Goal: Task Accomplishment & Management: Use online tool/utility

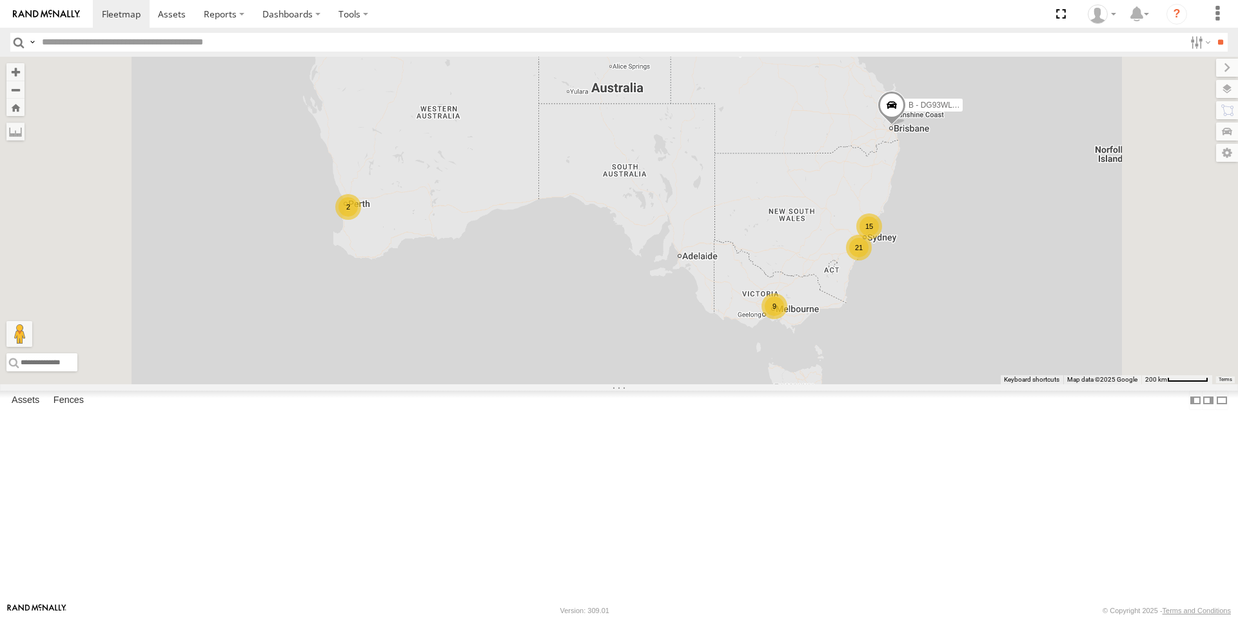
click at [787, 319] on div "9" at bounding box center [775, 306] width 26 height 26
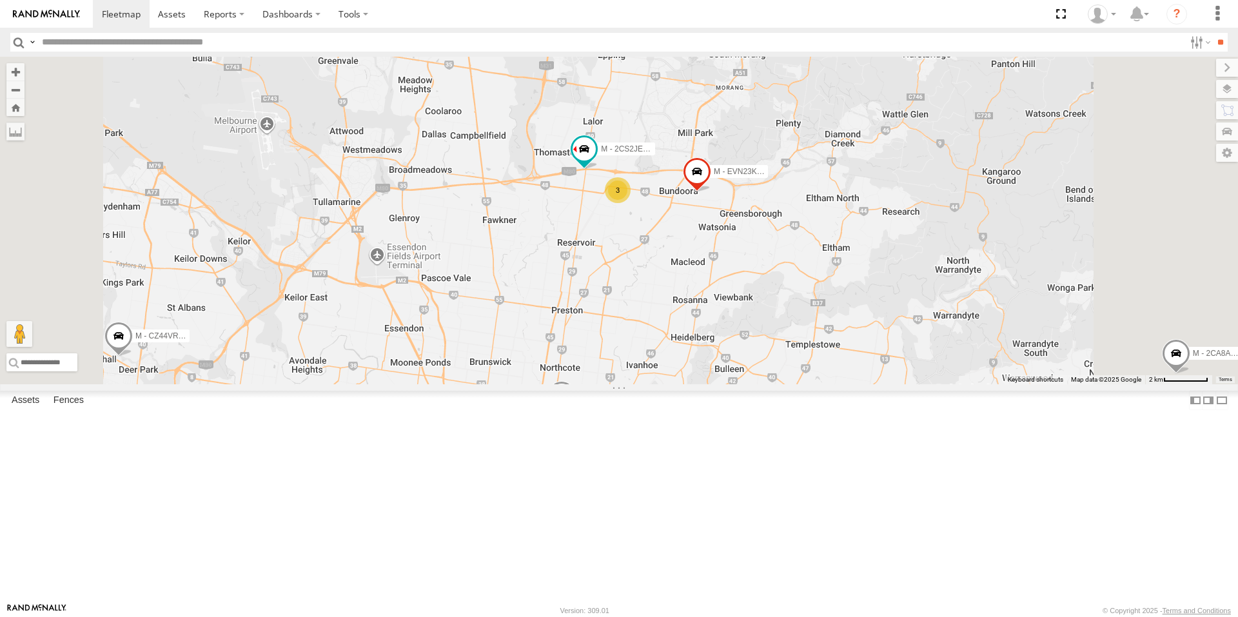
drag, startPoint x: 702, startPoint y: 143, endPoint x: 689, endPoint y: 361, distance: 218.3
click at [689, 361] on div "B - DG93WL - [PERSON_NAME] M - EVN23K - [PERSON_NAME] M - 2DA6XD - [PERSON_NAME…" at bounding box center [619, 221] width 1238 height 328
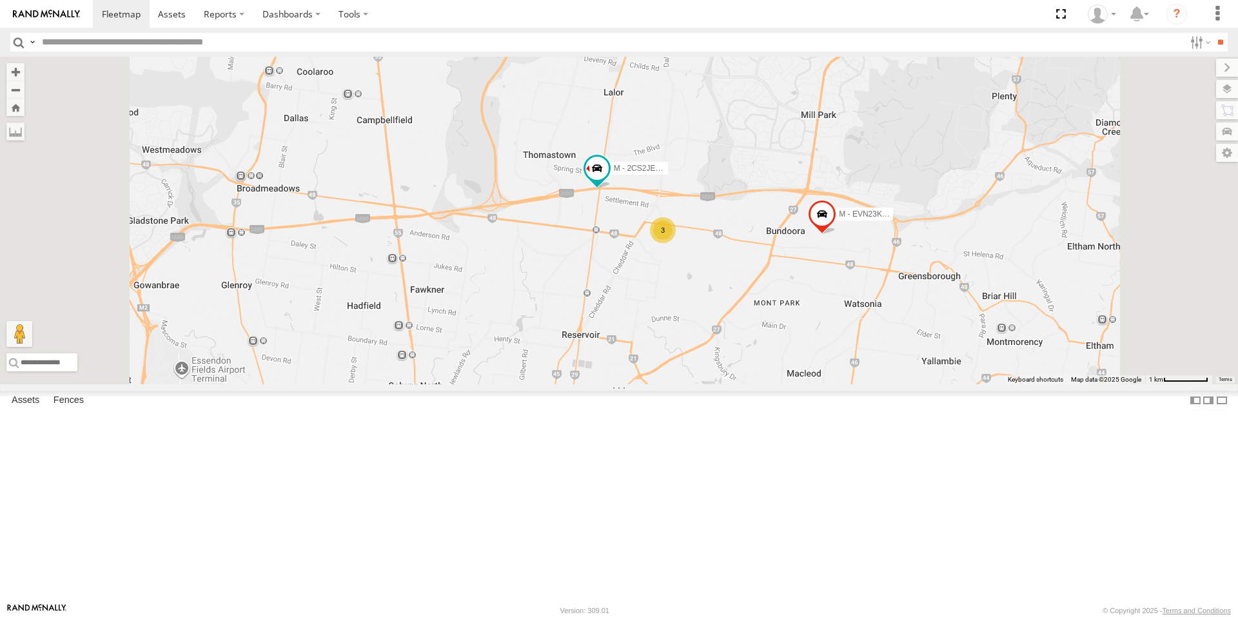
drag, startPoint x: 725, startPoint y: 201, endPoint x: 725, endPoint y: 279, distance: 77.4
click at [725, 279] on div "B - DG93WL - [PERSON_NAME] M - EVN23K - [PERSON_NAME] M - 2DA6XD - [PERSON_NAME…" at bounding box center [619, 221] width 1238 height 328
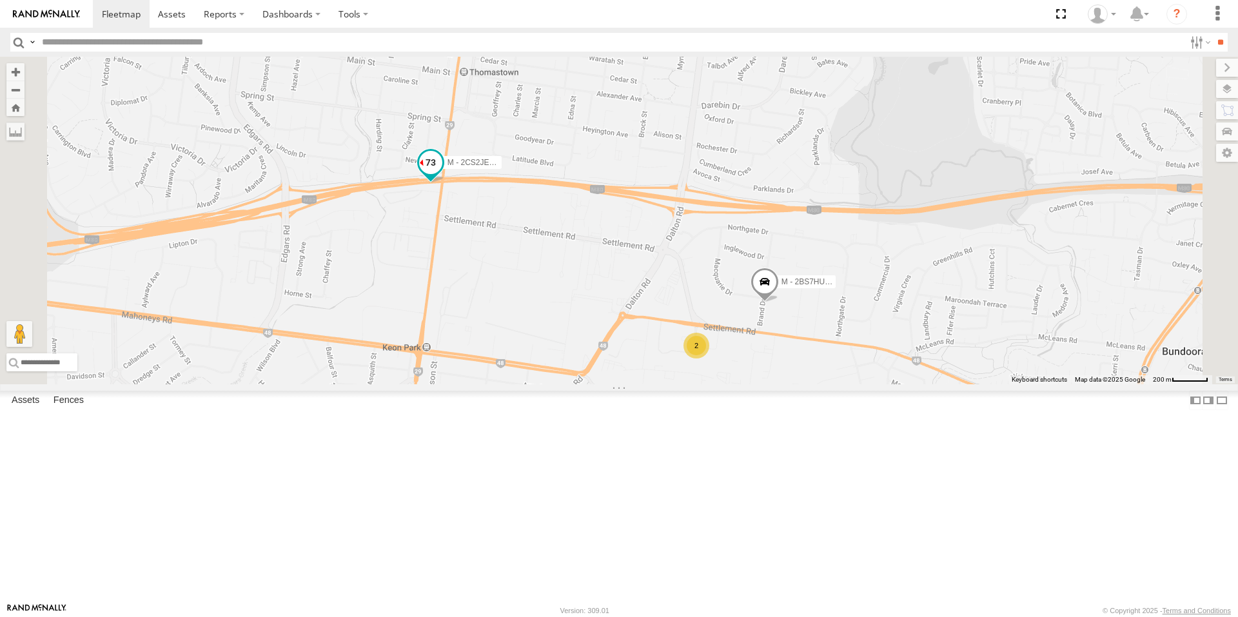
click at [442, 174] on span at bounding box center [430, 162] width 23 height 23
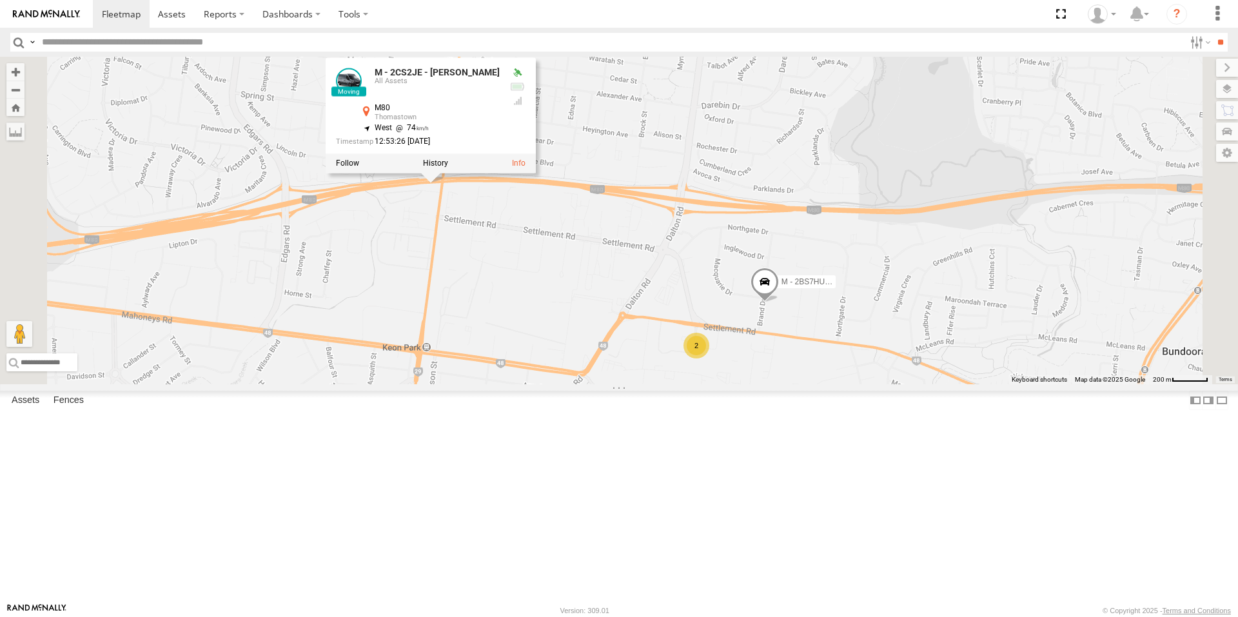
click at [559, 354] on div "B - DG93WL - [PERSON_NAME] M - EVN23K - [PERSON_NAME] M - 2DA6XD - [PERSON_NAME…" at bounding box center [619, 221] width 1238 height 328
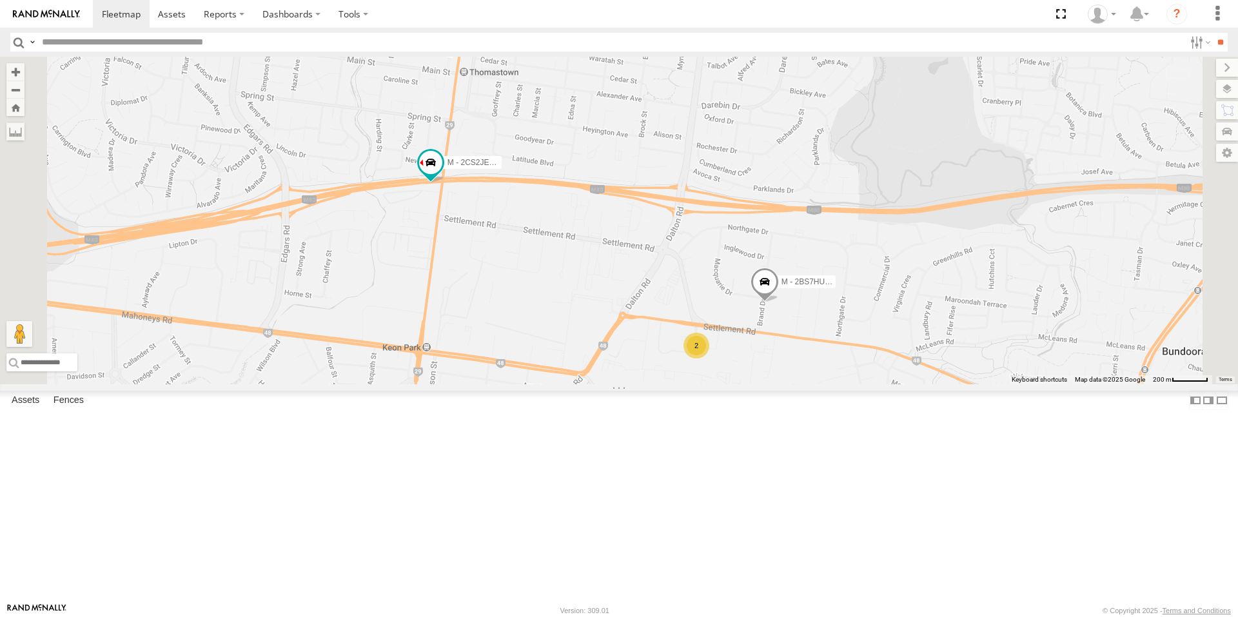
drag, startPoint x: 569, startPoint y: 351, endPoint x: 657, endPoint y: 358, distance: 87.9
click at [657, 358] on div "B - DG93WL - [PERSON_NAME] M - EVN23K - [PERSON_NAME] M - 2DA6XD - [PERSON_NAME…" at bounding box center [619, 221] width 1238 height 328
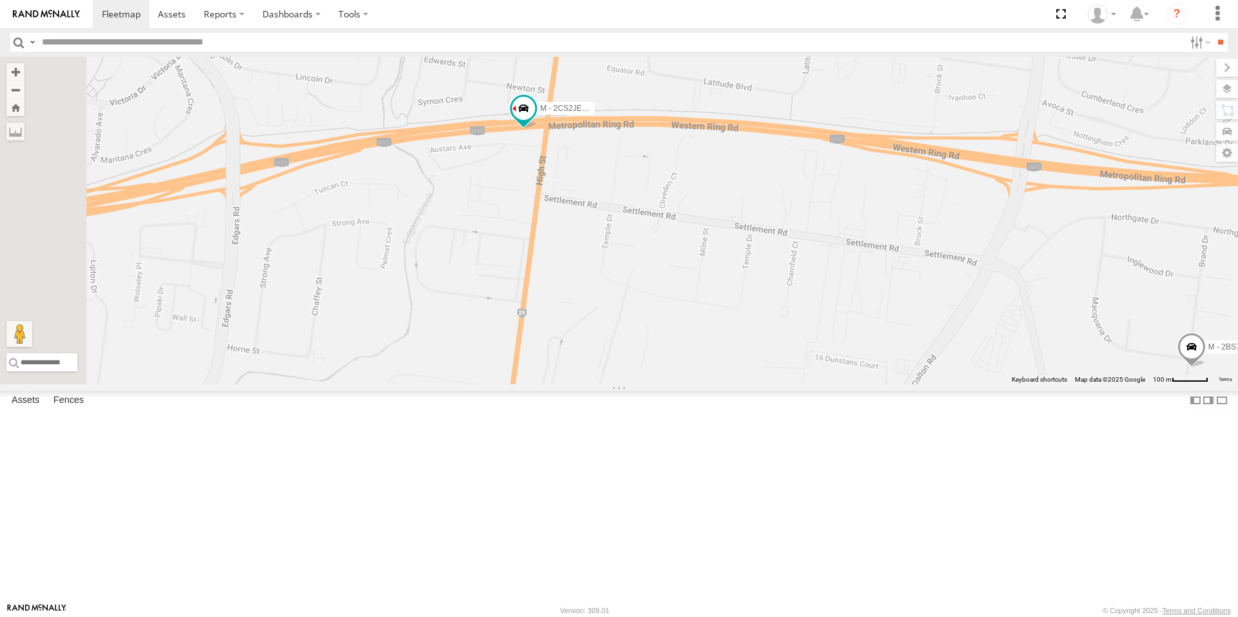
drag, startPoint x: 589, startPoint y: 274, endPoint x: 714, endPoint y: 283, distance: 126.1
click at [714, 283] on div "B - DG93WL - [PERSON_NAME] M - EVN23K - [PERSON_NAME] M - 2DA6XD - [PERSON_NAME…" at bounding box center [619, 221] width 1238 height 328
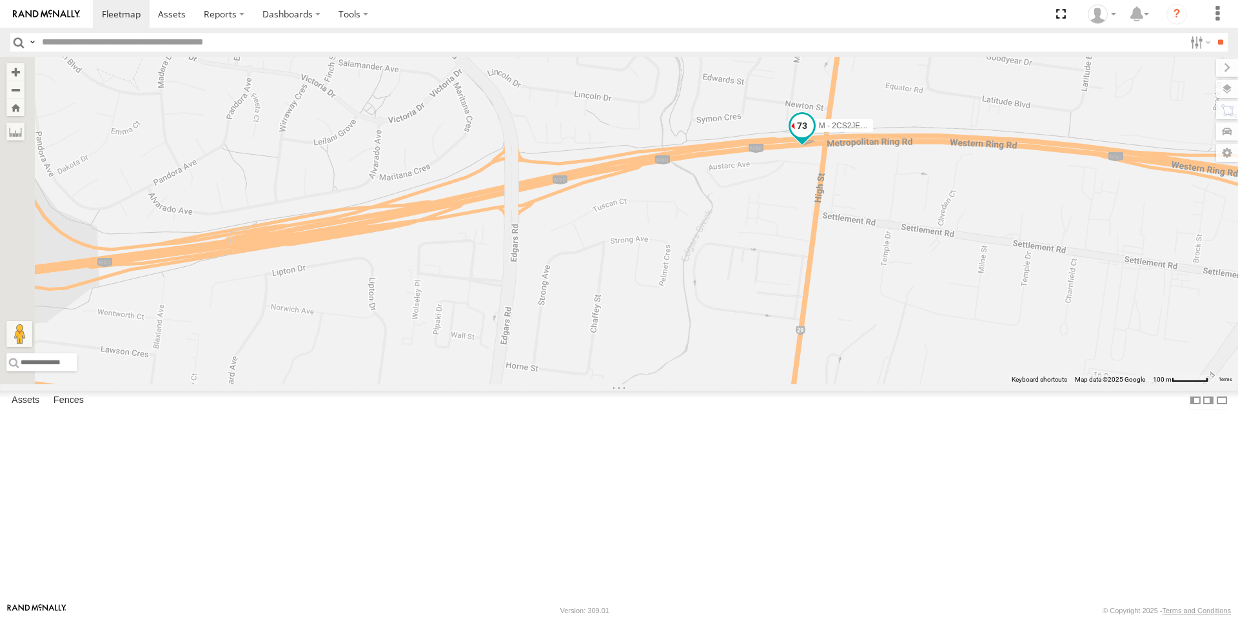
click at [814, 137] on span at bounding box center [802, 125] width 23 height 23
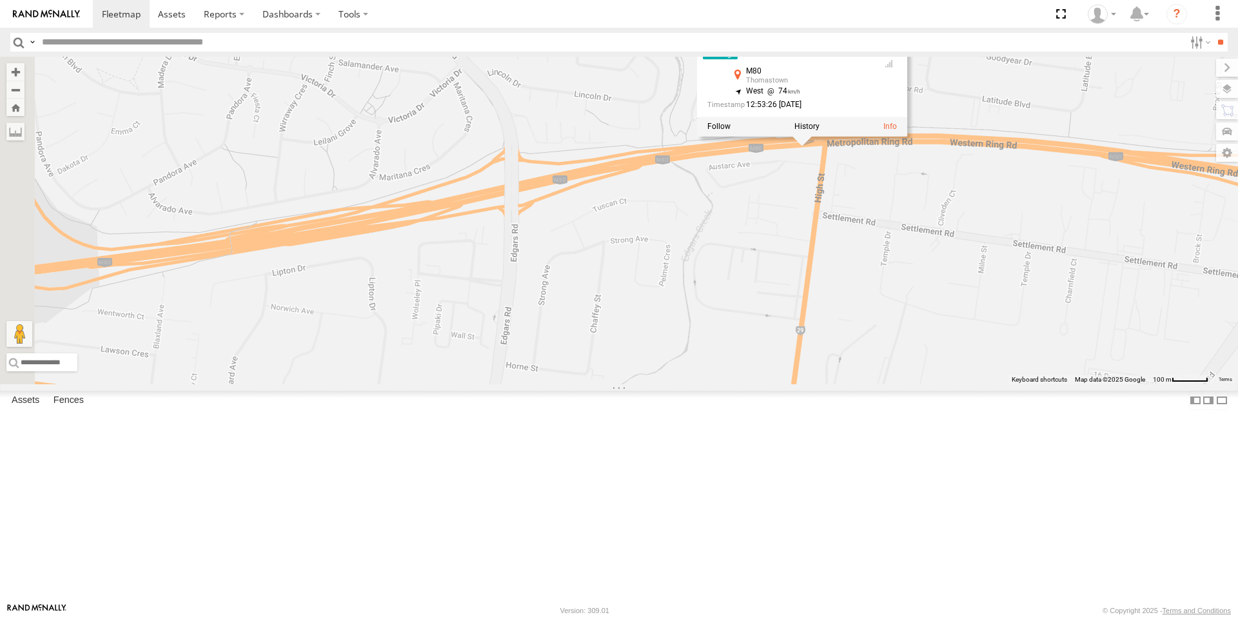
click at [680, 291] on div "B - DG93WL - [PERSON_NAME] M - EVN23K - [PERSON_NAME] M - 2DA6XD - [PERSON_NAME…" at bounding box center [619, 221] width 1238 height 328
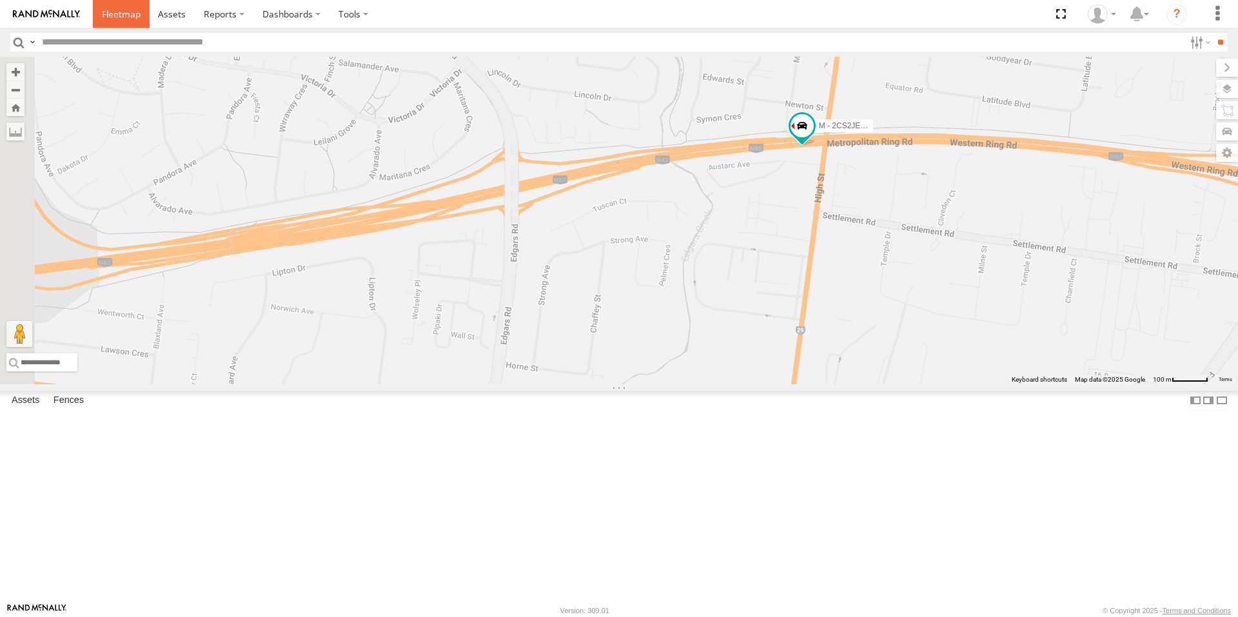
click at [134, 20] on span at bounding box center [121, 14] width 39 height 12
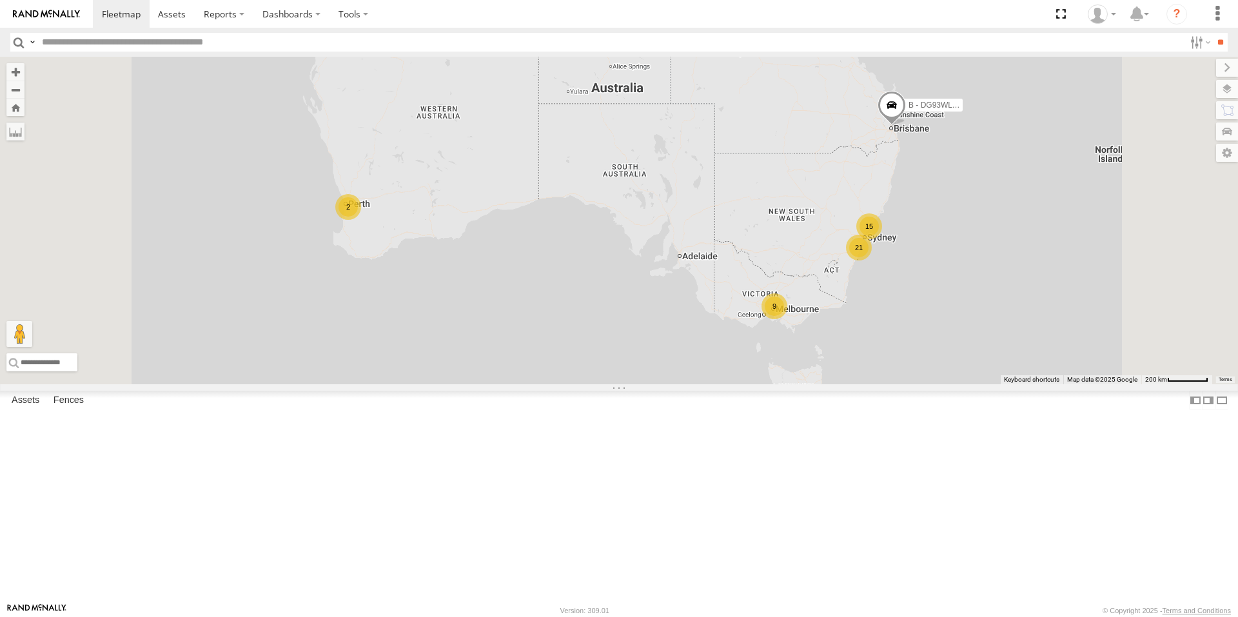
click at [787, 319] on div "9" at bounding box center [775, 306] width 26 height 26
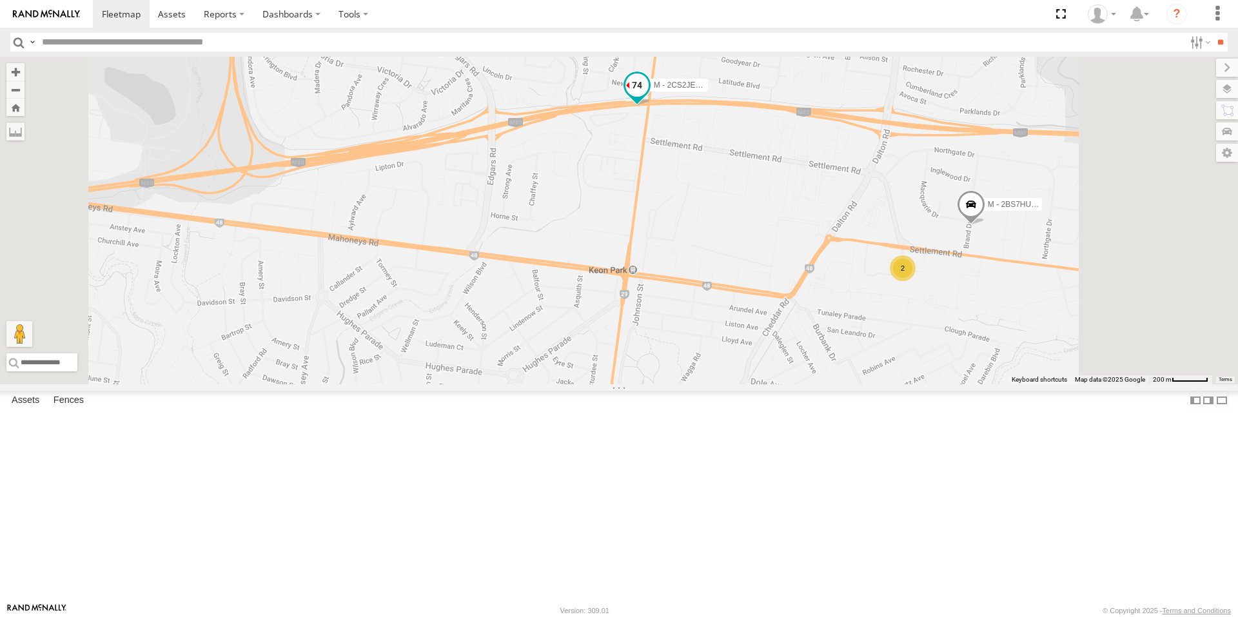
click at [649, 97] on span at bounding box center [636, 85] width 23 height 23
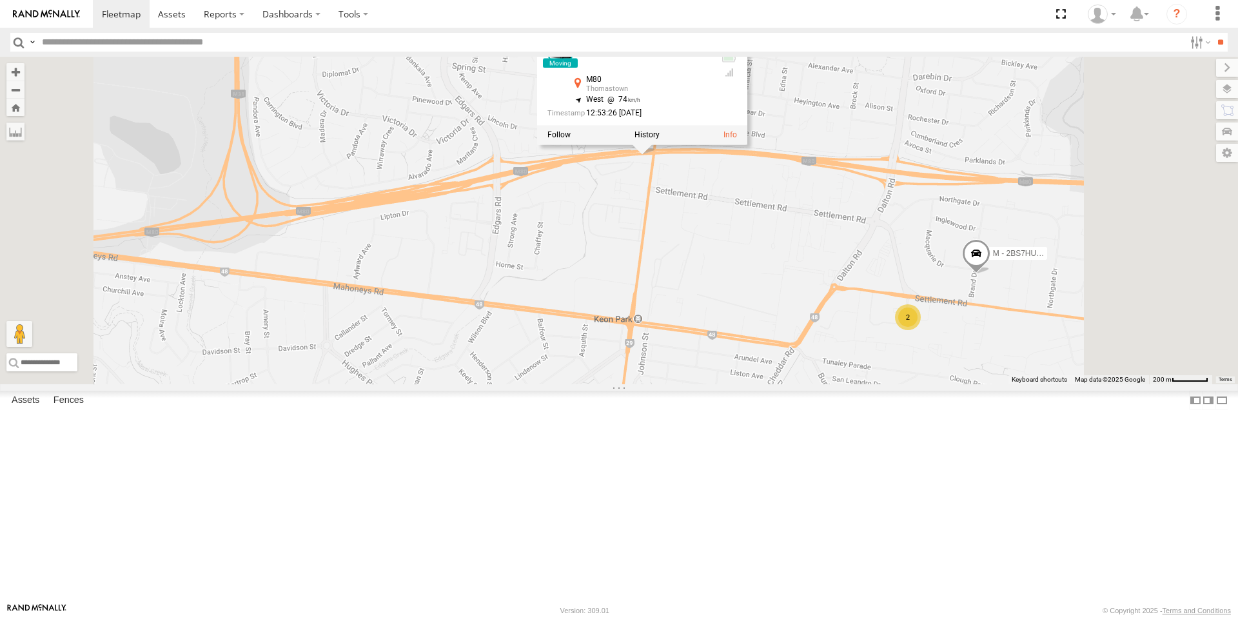
drag, startPoint x: 764, startPoint y: 250, endPoint x: 769, endPoint y: 365, distance: 115.5
click at [769, 365] on div "B - DG93WL - [PERSON_NAME] M - EVN23K - [PERSON_NAME] M - 2DA6XD - [PERSON_NAME…" at bounding box center [619, 221] width 1238 height 328
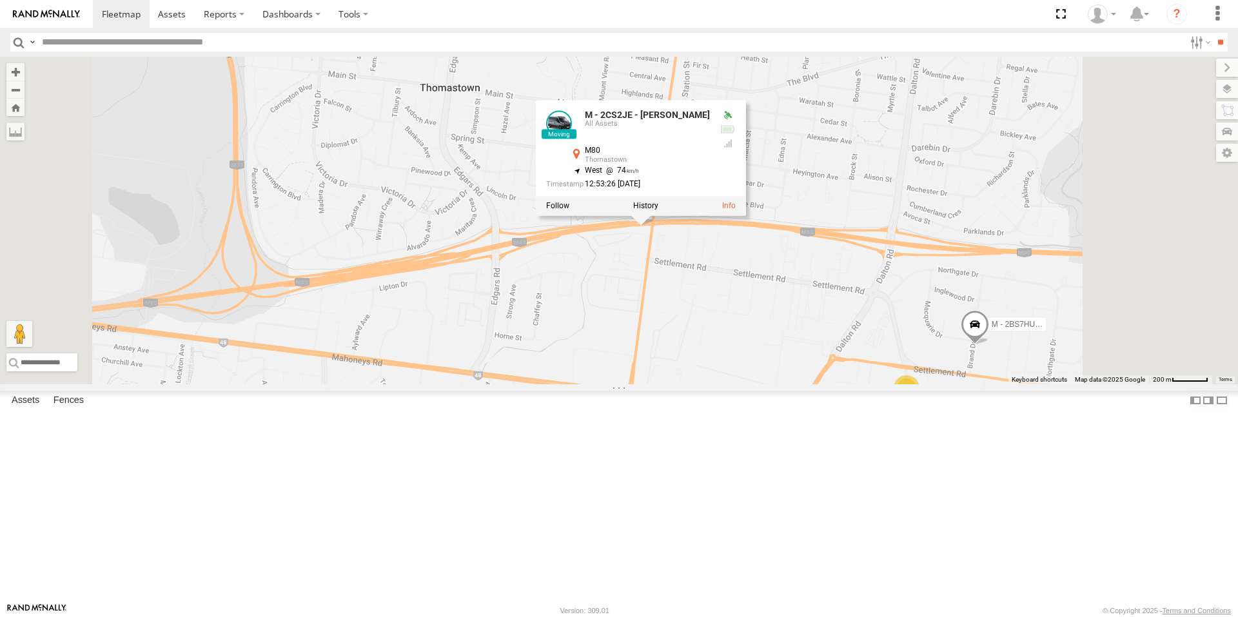
click at [770, 366] on div "B - DG93WL - [PERSON_NAME] M - EVN23K - [PERSON_NAME] M - 2DA6XD - [PERSON_NAME…" at bounding box center [619, 221] width 1238 height 328
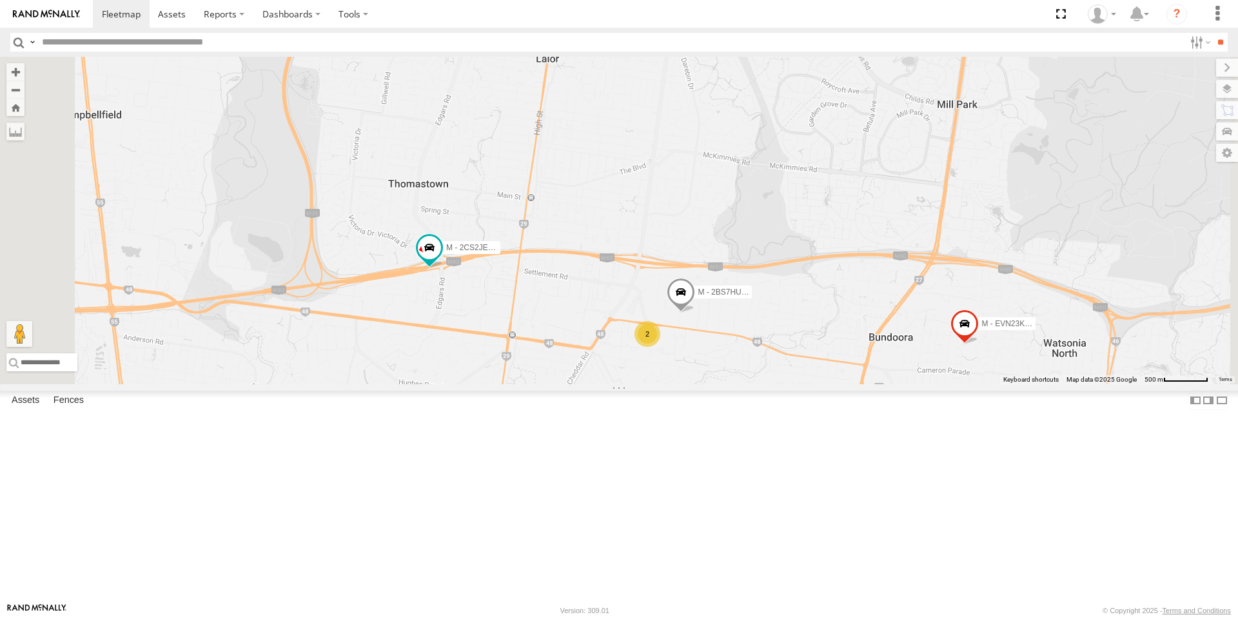
drag, startPoint x: 448, startPoint y: 397, endPoint x: 567, endPoint y: 399, distance: 119.3
click at [567, 384] on div "B - DG93WL - [PERSON_NAME] M - EVN23K - [PERSON_NAME] M - 2DA6XD - [PERSON_NAME…" at bounding box center [619, 221] width 1238 height 328
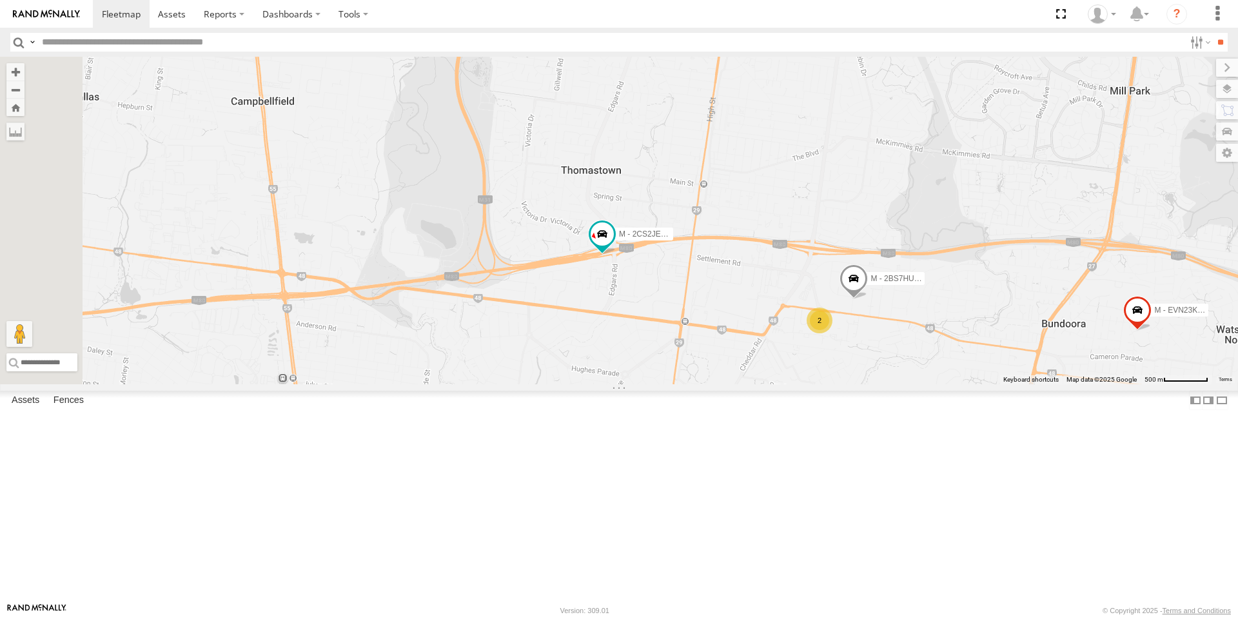
drag, startPoint x: 644, startPoint y: 377, endPoint x: 708, endPoint y: 368, distance: 65.1
click at [708, 368] on div "B - DG93WL - [PERSON_NAME] M - EVN23K - [PERSON_NAME] M - 2DA6XD - [PERSON_NAME…" at bounding box center [619, 221] width 1238 height 328
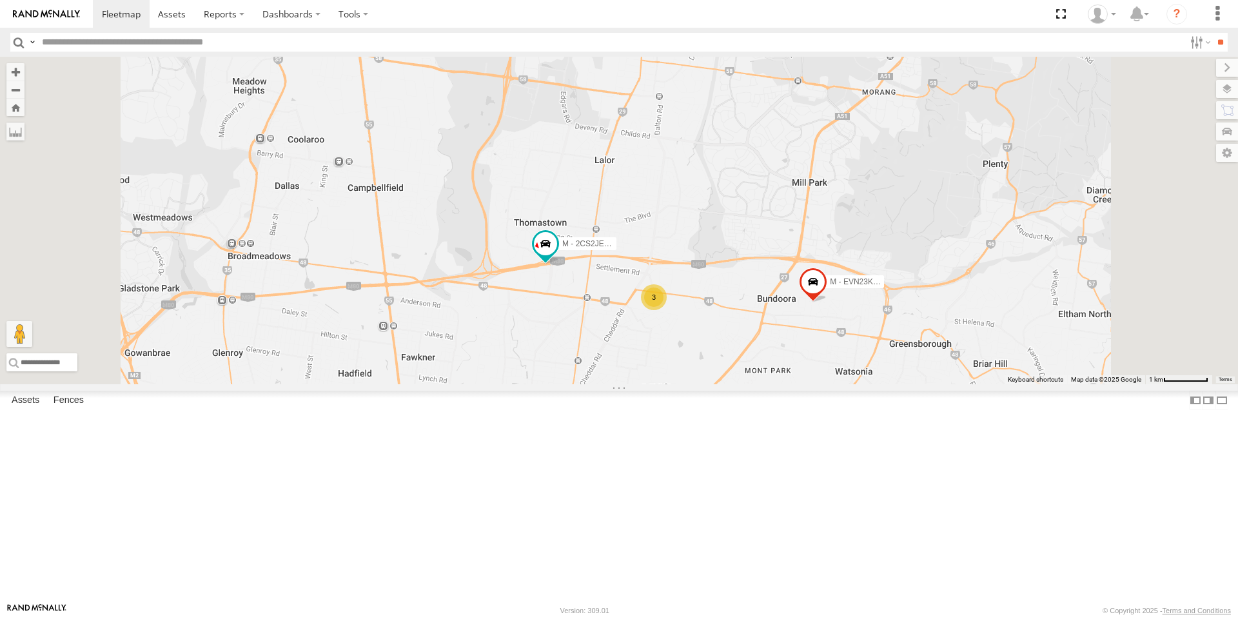
drag, startPoint x: 776, startPoint y: 408, endPoint x: 760, endPoint y: 413, distance: 17.1
click at [760, 384] on div "B - DG93WL - [PERSON_NAME] M - EVN23K - [PERSON_NAME] M - 2DA6XD - [PERSON_NAME…" at bounding box center [619, 221] width 1238 height 328
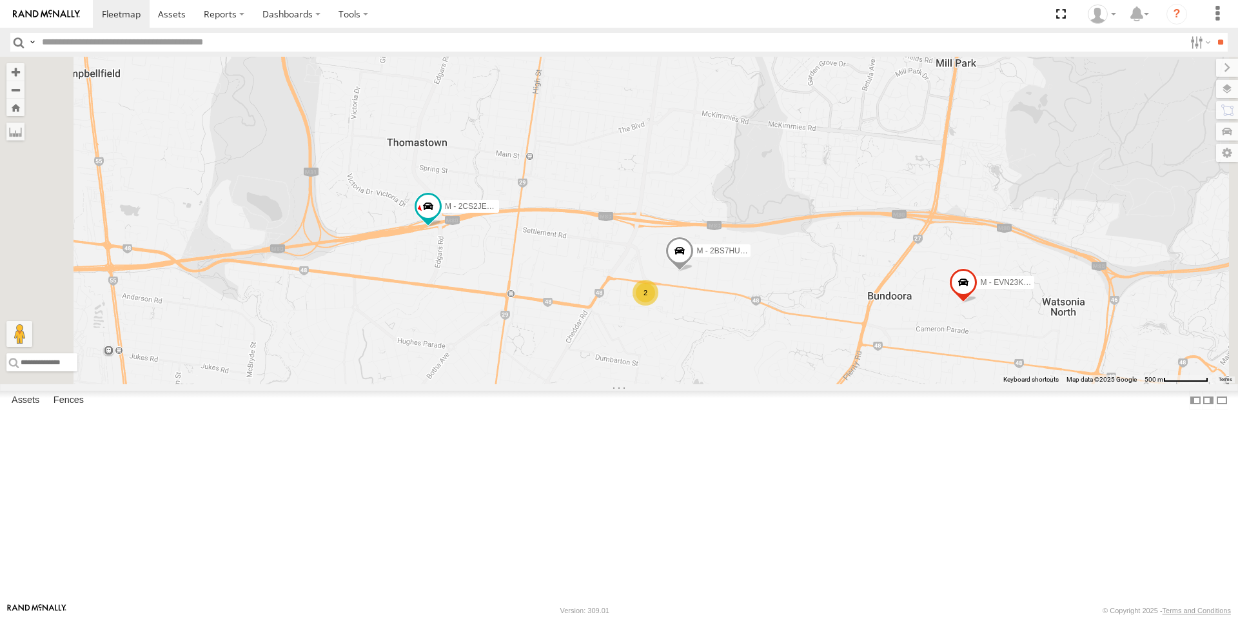
drag, startPoint x: 743, startPoint y: 384, endPoint x: 678, endPoint y: 373, distance: 66.2
click at [678, 373] on div "B - DG93WL - Josh Fahd M - EVN23K - Rowan Austen M - 2DA6XD - John Zacharias M …" at bounding box center [619, 221] width 1238 height 328
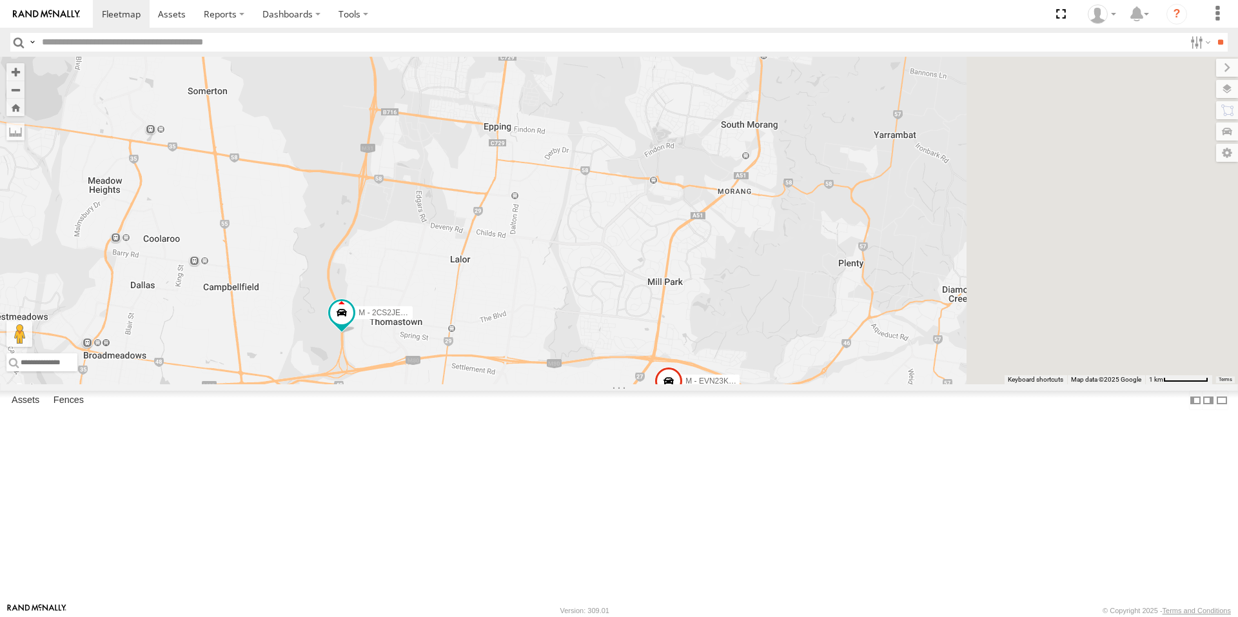
drag, startPoint x: 772, startPoint y: 199, endPoint x: 645, endPoint y: 400, distance: 238.5
click at [642, 384] on div "B - DG93WL - [PERSON_NAME] M - EVN23K - [PERSON_NAME] M - 2DA6XD - [PERSON_NAME…" at bounding box center [619, 221] width 1238 height 328
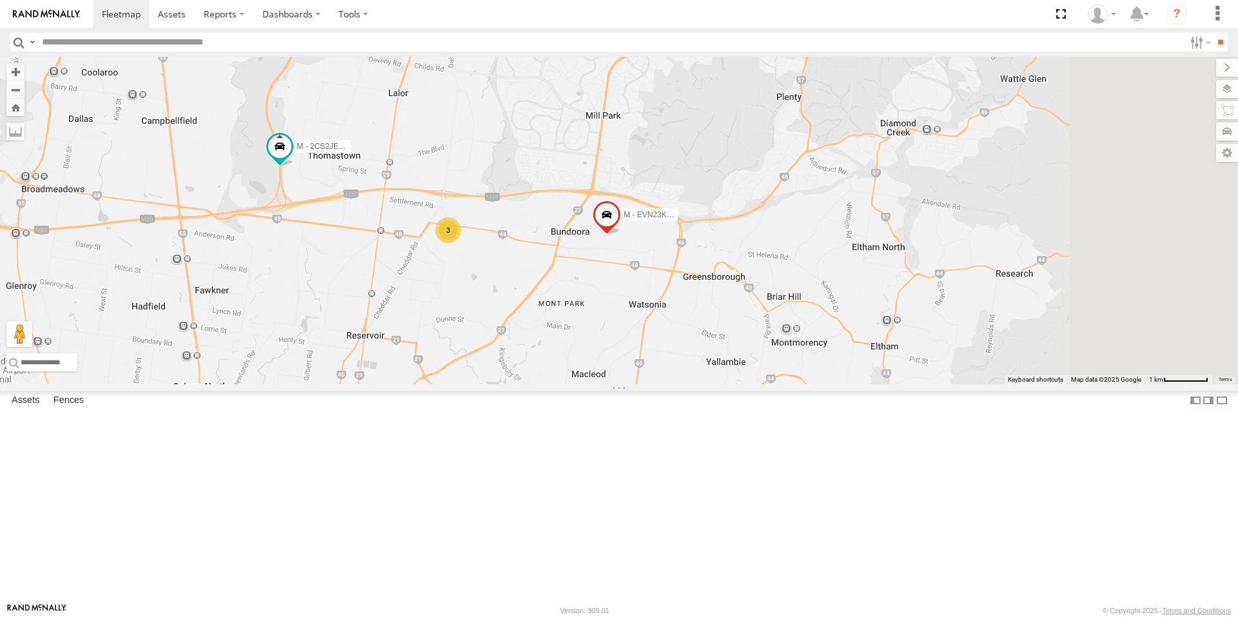
drag, startPoint x: 867, startPoint y: 397, endPoint x: 802, endPoint y: 201, distance: 206.6
click at [802, 201] on div "B - DG93WL - [PERSON_NAME] M - EVN23K - [PERSON_NAME] M - 2DA6XD - [PERSON_NAME…" at bounding box center [619, 221] width 1238 height 328
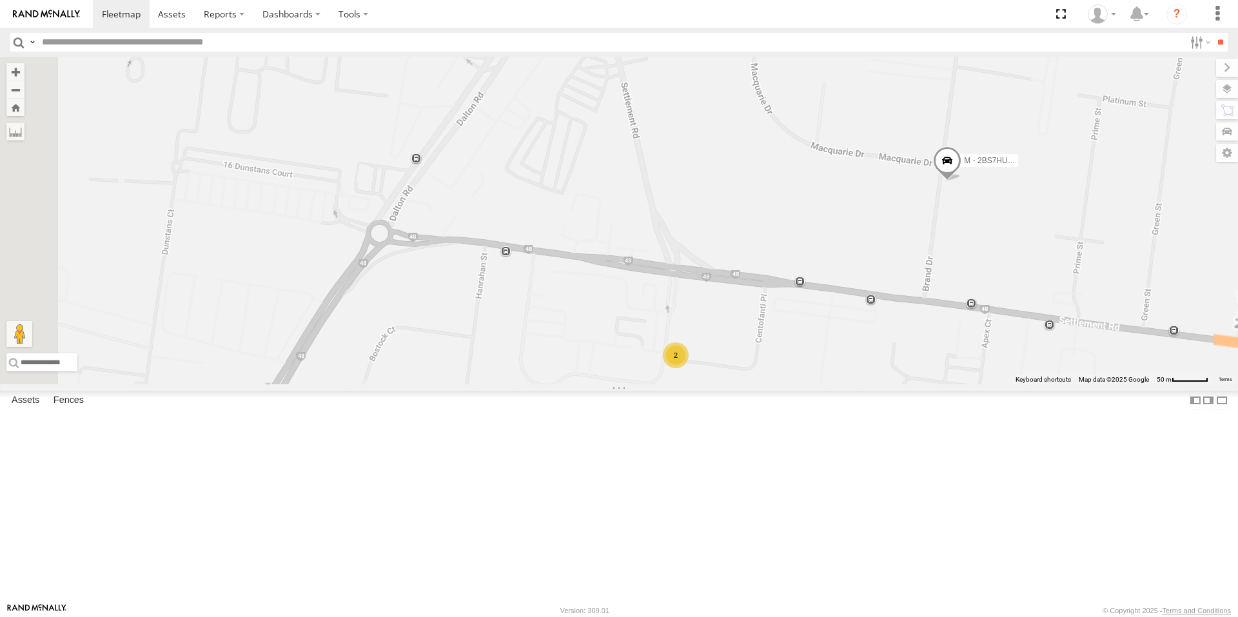
click at [961, 181] on span at bounding box center [947, 163] width 28 height 35
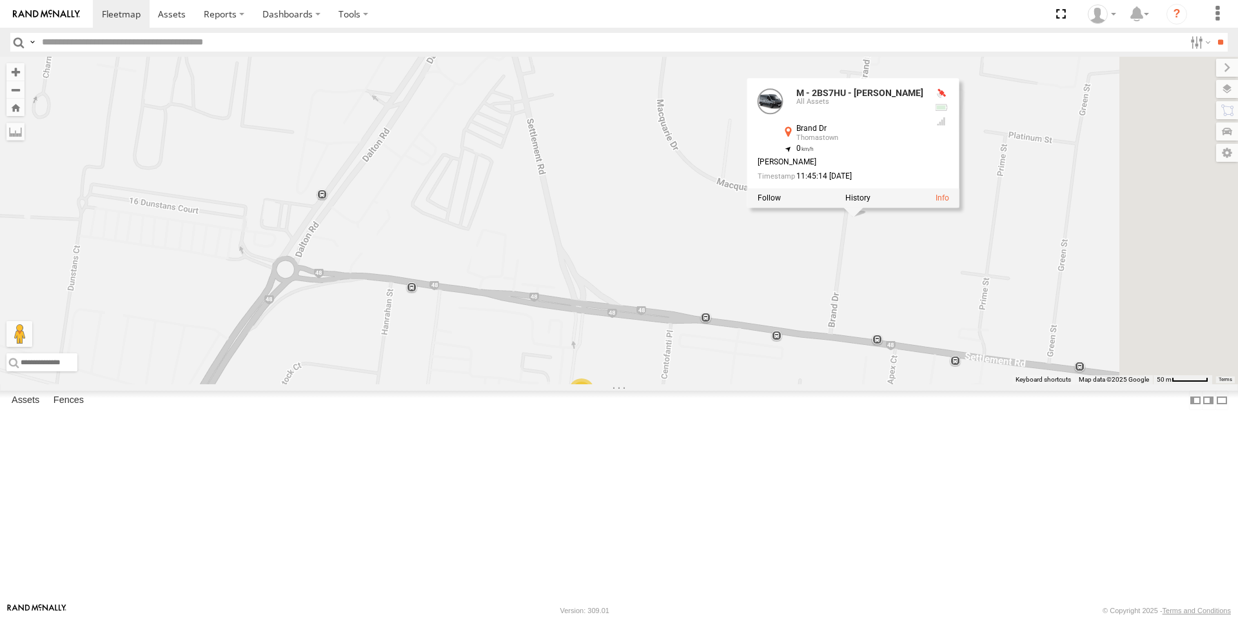
drag, startPoint x: 975, startPoint y: 353, endPoint x: 739, endPoint y: 406, distance: 241.7
click at [739, 384] on div "B - DG93WL - Josh Fahd M - EVN23K - Rowan Austen M - 2DA6XD - John Zacharias M …" at bounding box center [619, 221] width 1238 height 328
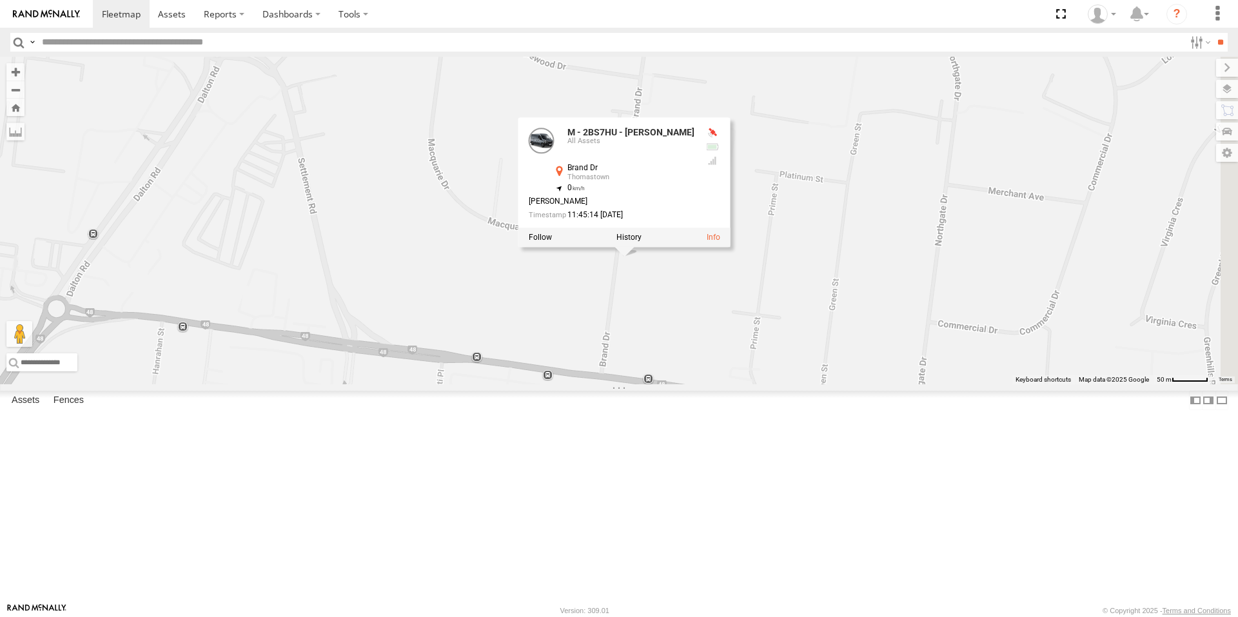
click at [720, 384] on div "B - DG93WL - Josh Fahd M - EVN23K - Rowan Austen M - 2DA6XD - John Zacharias M …" at bounding box center [619, 221] width 1238 height 328
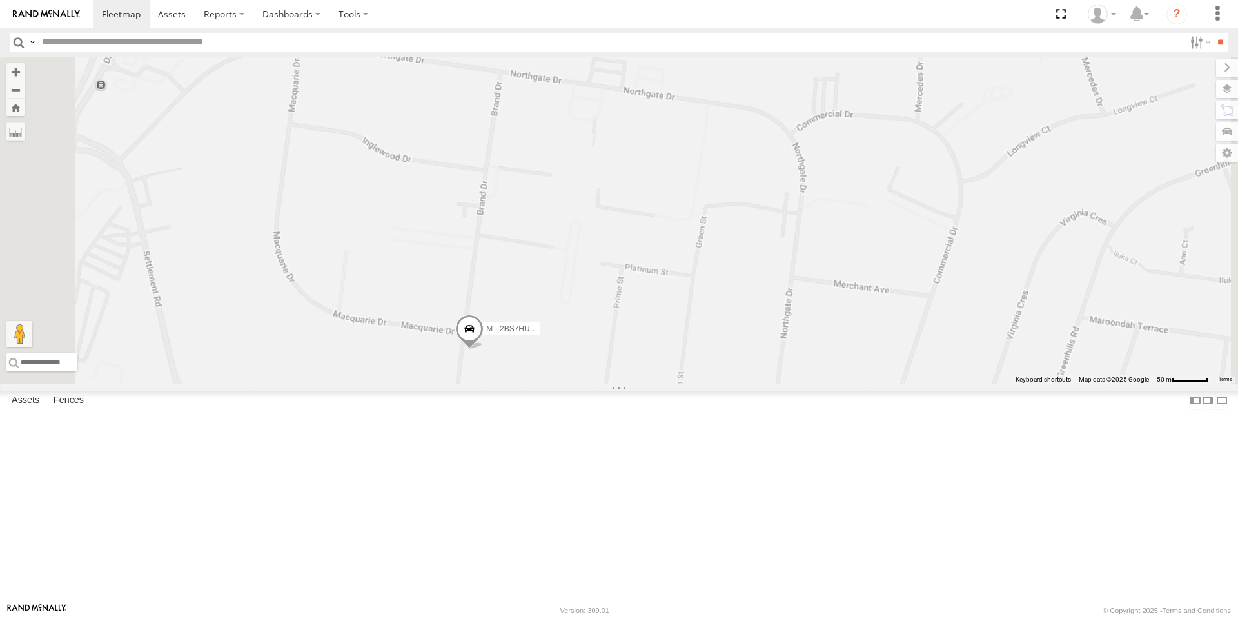
drag, startPoint x: 591, startPoint y: 494, endPoint x: 797, endPoint y: 368, distance: 241.6
click at [797, 368] on div "B - DG93WL - Josh Fahd M - EVN23K - Rowan Austen M - 2DA6XD - John Zacharias M …" at bounding box center [619, 221] width 1238 height 328
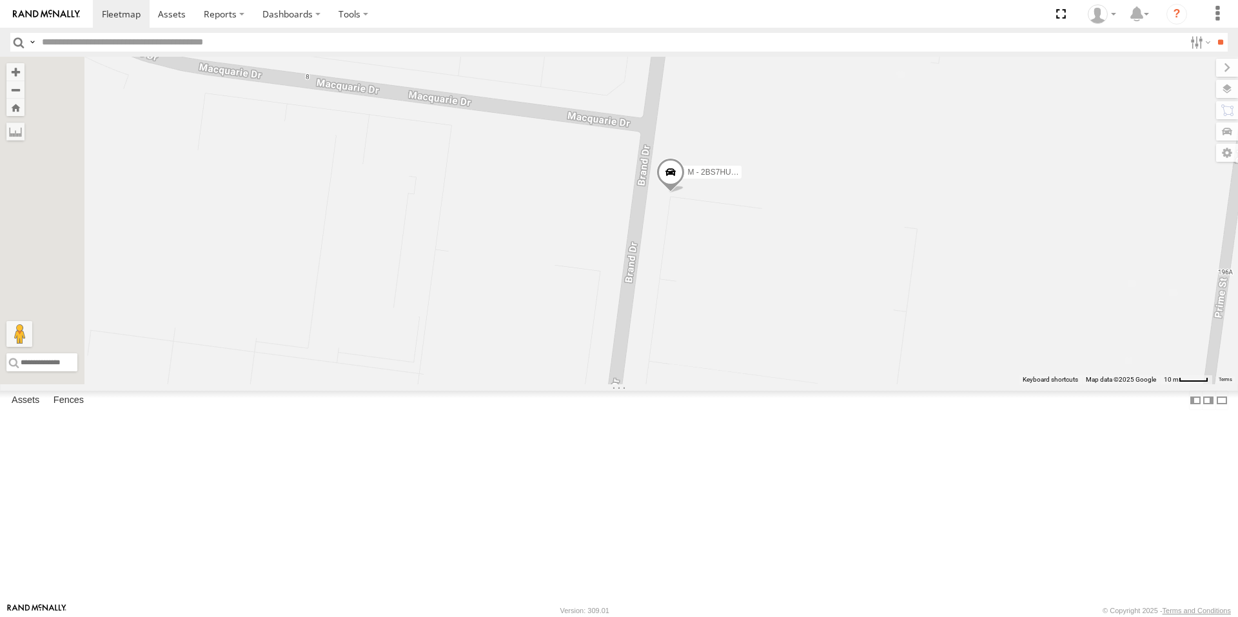
drag, startPoint x: 710, startPoint y: 331, endPoint x: 846, endPoint y: 311, distance: 137.6
click at [838, 315] on div "B - DG93WL - Josh Fahd M - EVN23K - Rowan Austen M - 2DA6XD - John Zacharias M …" at bounding box center [619, 221] width 1238 height 328
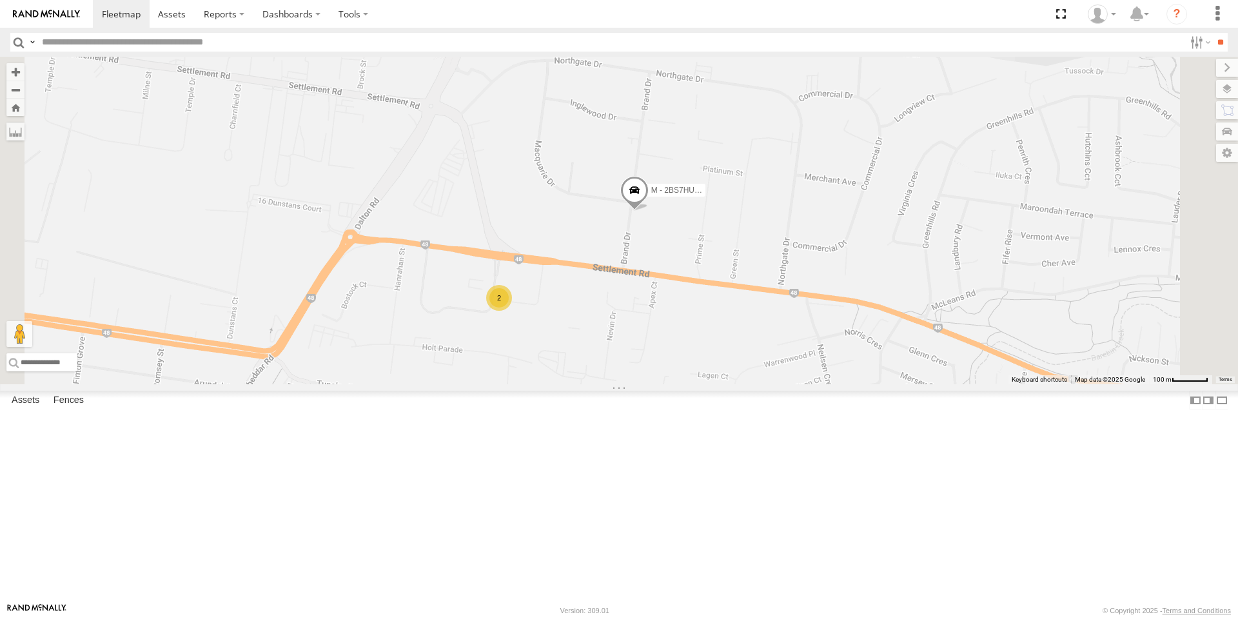
click at [512, 311] on div "2" at bounding box center [499, 298] width 26 height 26
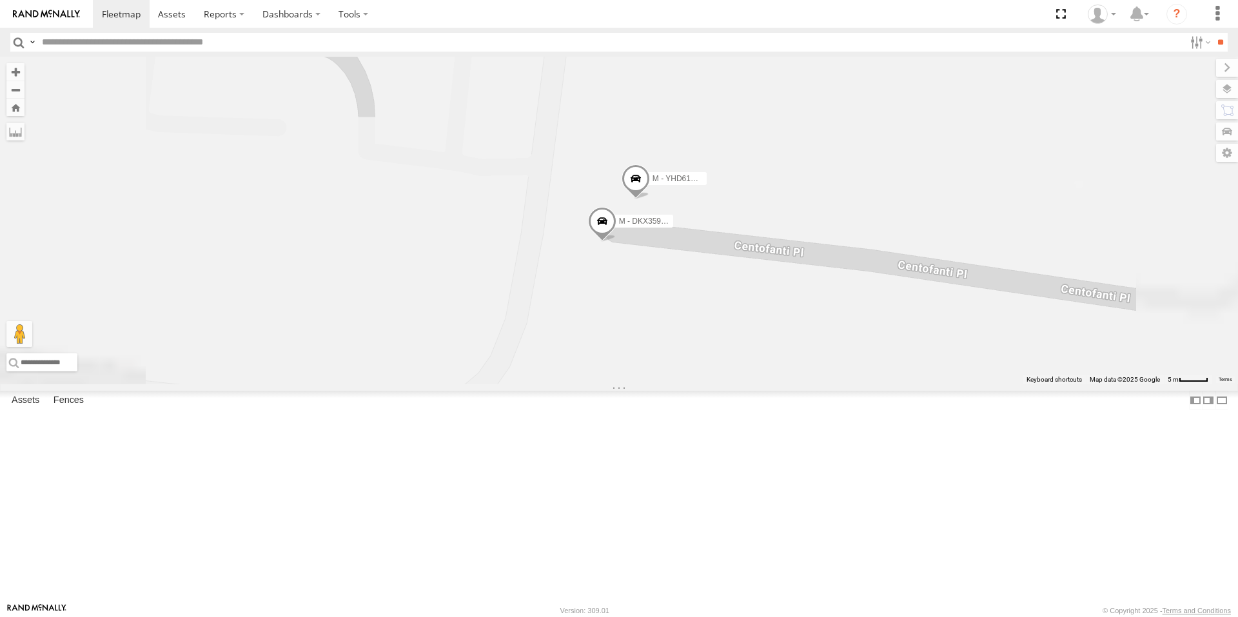
click at [732, 226] on span "M - DKX359 - [PERSON_NAME]" at bounding box center [675, 221] width 113 height 9
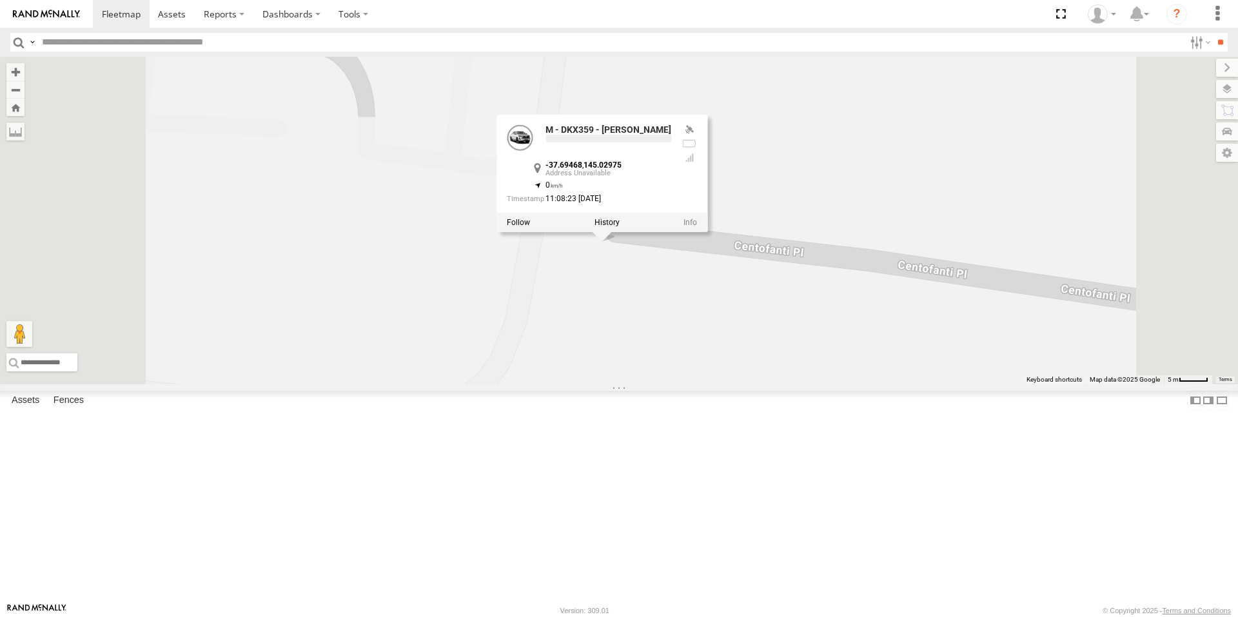
click at [799, 384] on div "B - DG93WL - Josh Fahd M - EVN23K - Rowan Austen M - 2DA6XD - John Zacharias M …" at bounding box center [619, 221] width 1238 height 328
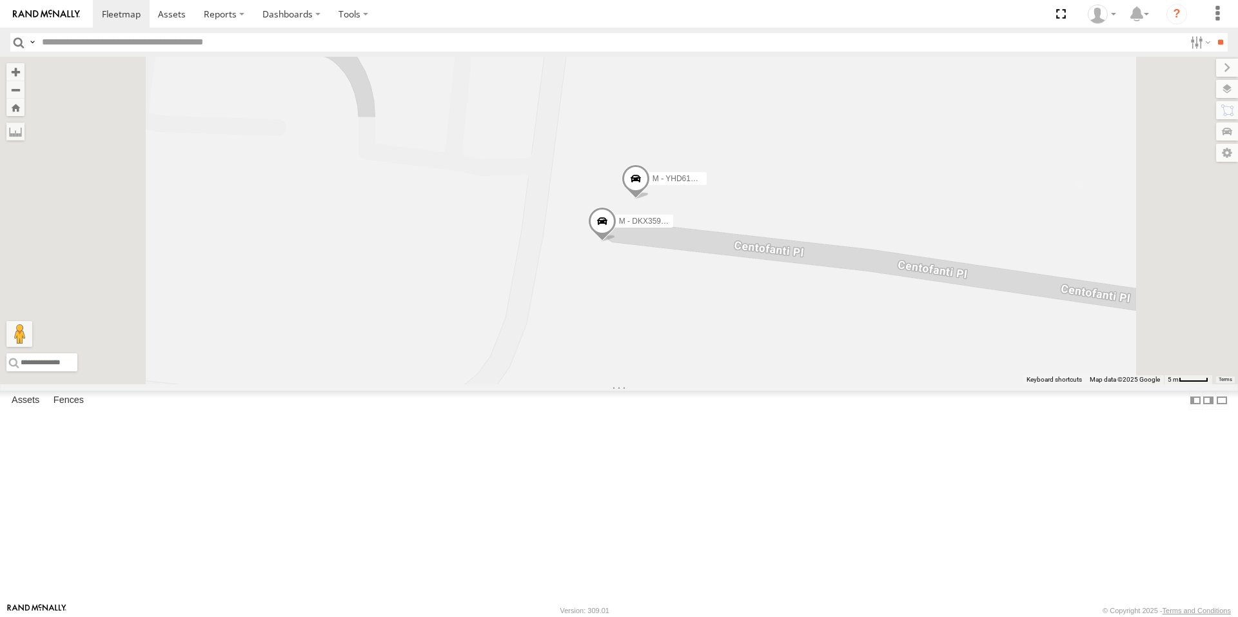
click at [769, 183] on span "M - YHD61W - [PERSON_NAME]" at bounding box center [711, 178] width 116 height 9
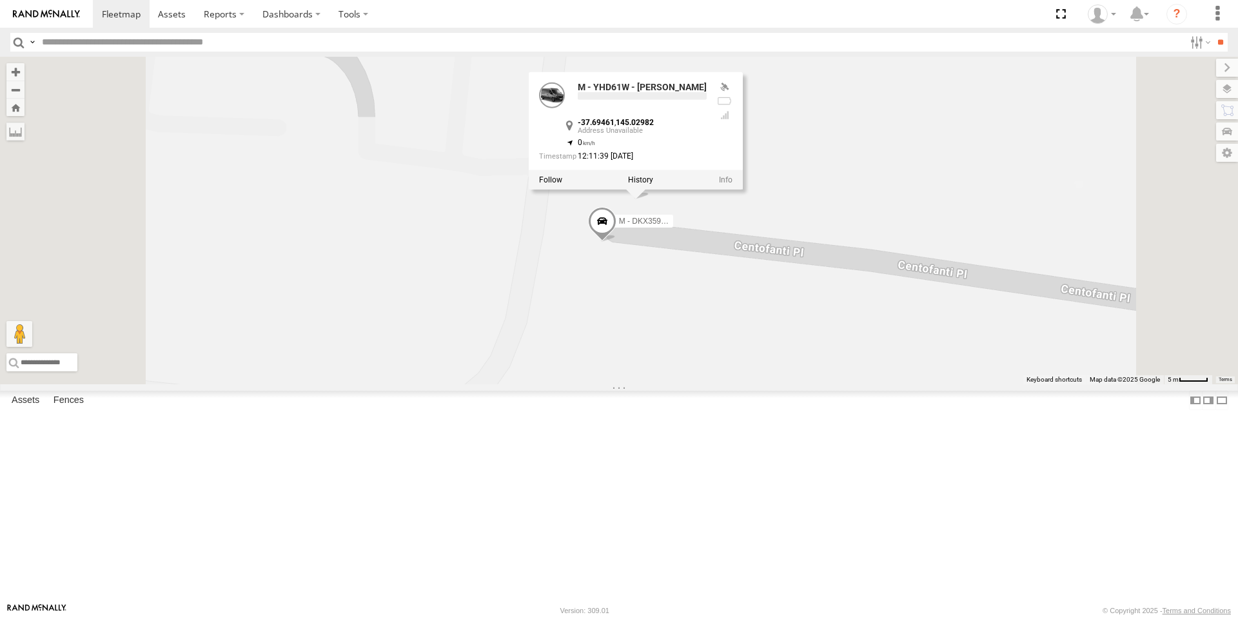
click at [791, 384] on div "B - DG93WL - Josh Fahd M - EVN23K - Rowan Austen M - 2DA6XD - John Zacharias M …" at bounding box center [619, 221] width 1238 height 328
